Goal: Task Accomplishment & Management: Use online tool/utility

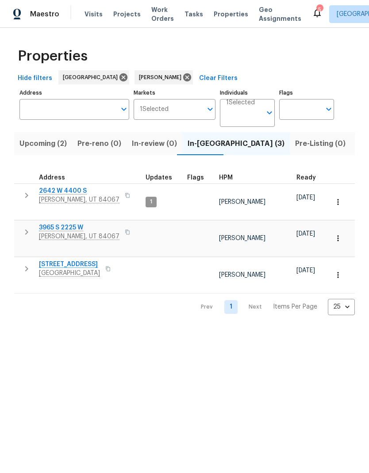
click at [55, 196] on span "Roy, UT 84067" at bounding box center [79, 199] width 80 height 9
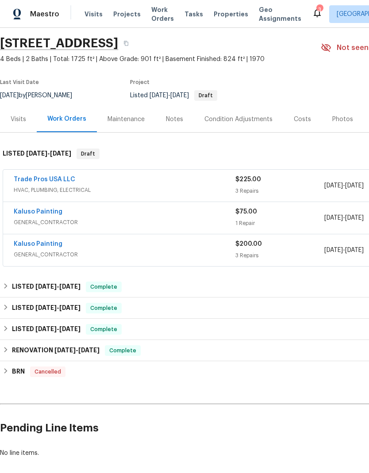
scroll to position [29, 0]
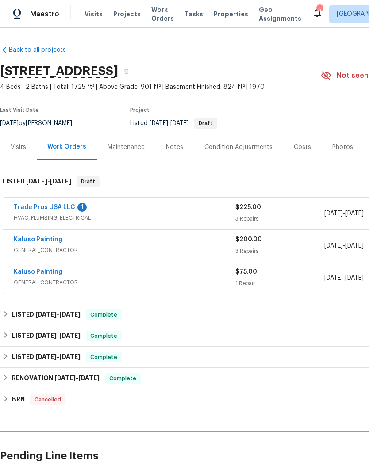
click at [55, 207] on link "Trade Pros USA LLC" at bounding box center [44, 207] width 61 height 6
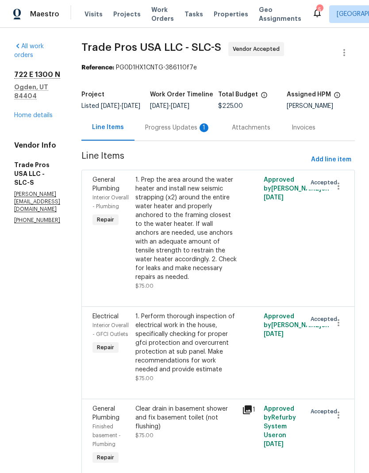
click at [191, 132] on div "Progress Updates 1" at bounding box center [177, 127] width 65 height 9
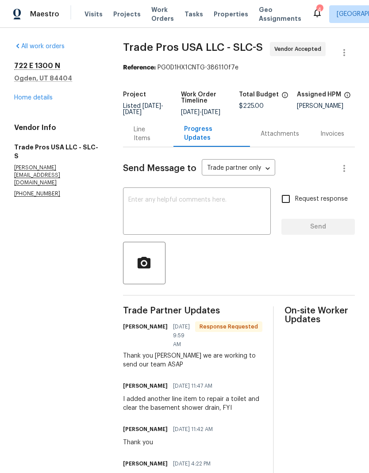
click at [226, 216] on textarea at bounding box center [196, 212] width 137 height 31
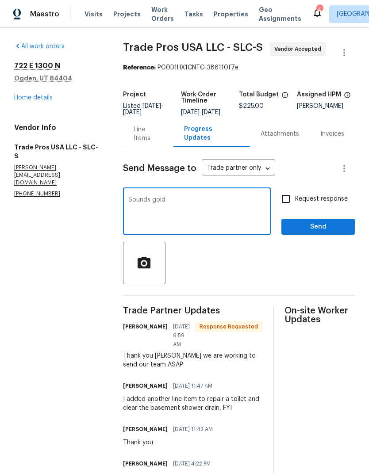
click at [277, 269] on div at bounding box center [239, 263] width 232 height 42
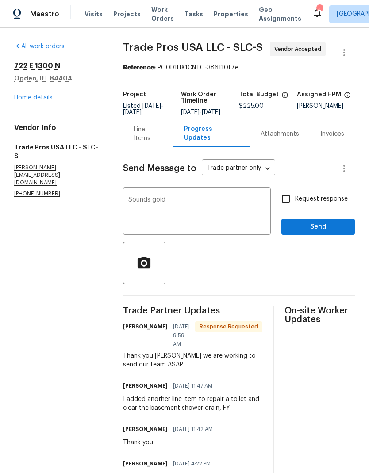
click at [192, 213] on textarea "Sounds goid" at bounding box center [196, 212] width 137 height 31
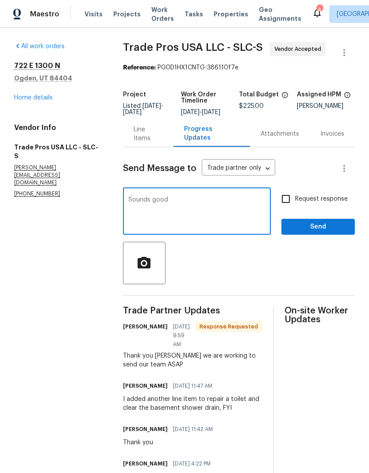
type textarea "Sounds good"
click at [325, 232] on span "Send" at bounding box center [317, 226] width 59 height 11
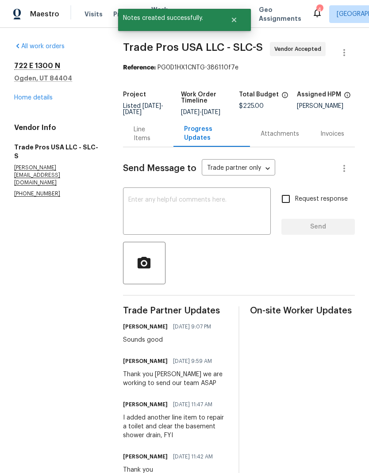
click at [42, 100] on link "Home details" at bounding box center [33, 98] width 38 height 6
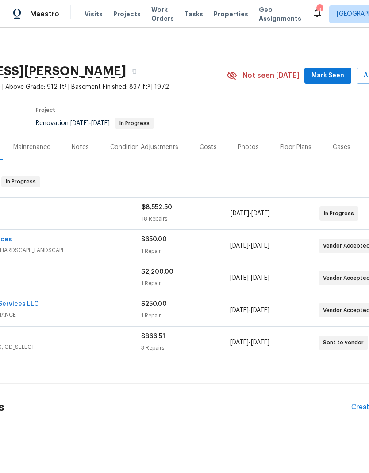
scroll to position [0, 93]
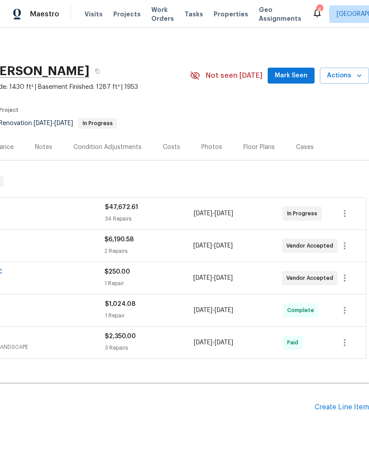
scroll to position [0, 131]
click at [297, 75] on span "Mark Seen" at bounding box center [290, 75] width 33 height 11
